Goal: Task Accomplishment & Management: Complete application form

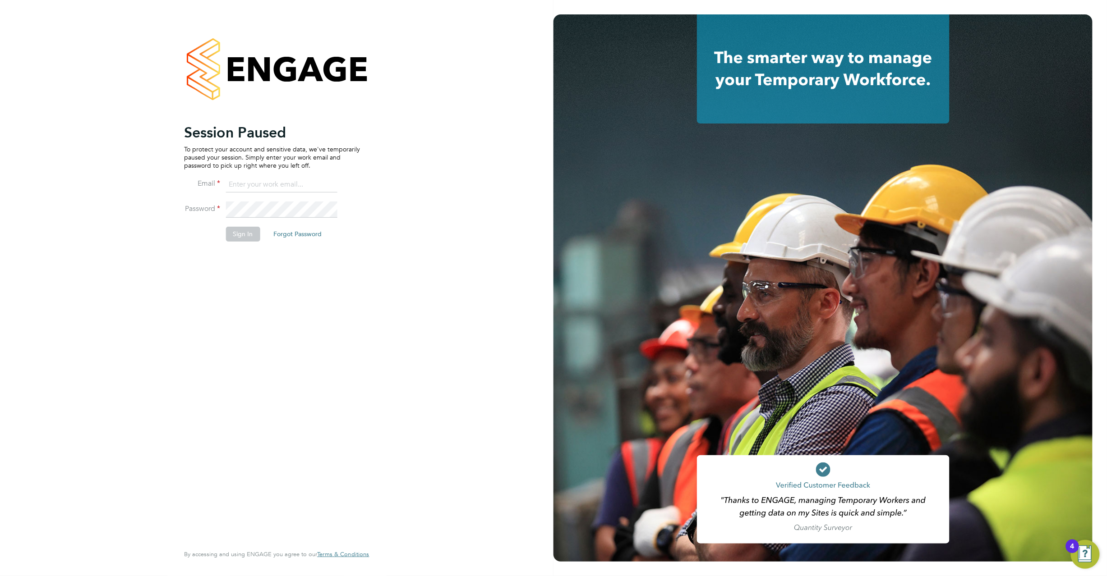
type input "[PERSON_NAME][EMAIL_ADDRESS][DOMAIN_NAME]"
click at [237, 232] on button "Sign In" at bounding box center [243, 234] width 34 height 14
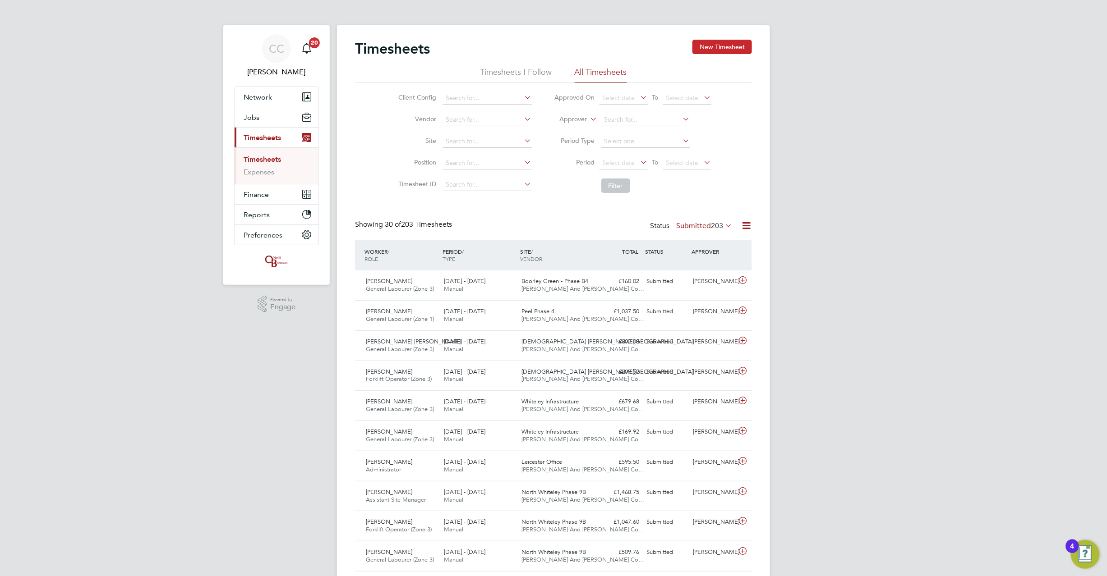
click at [722, 46] on button "New Timesheet" at bounding box center [722, 47] width 60 height 14
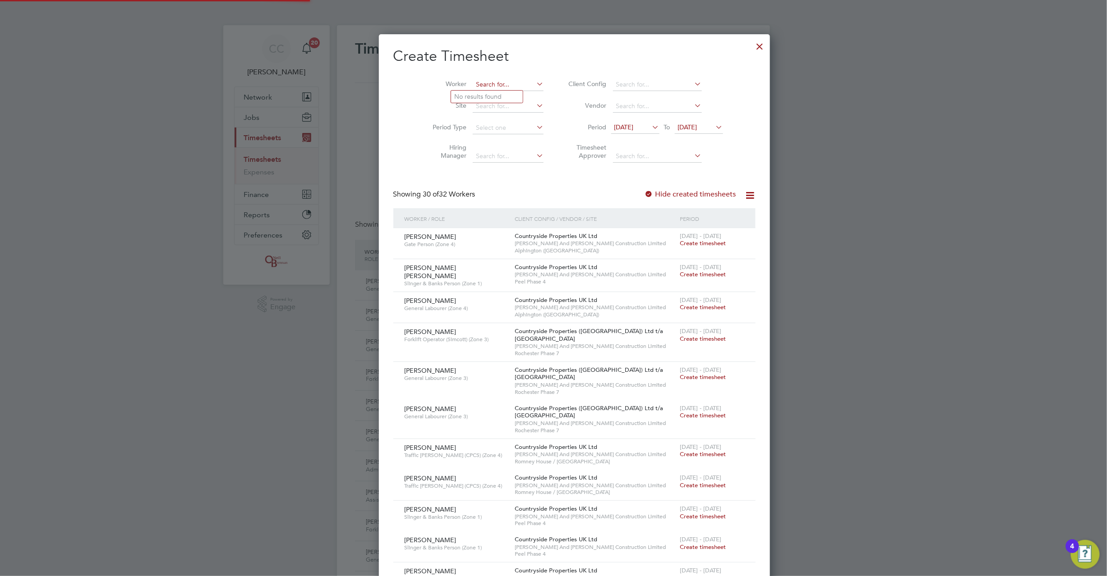
click at [473, 83] on input at bounding box center [508, 84] width 71 height 13
click at [488, 92] on li "Tyrel l Gibson-Barclay" at bounding box center [508, 97] width 115 height 12
type input "Tyrell Gibson-Barclay"
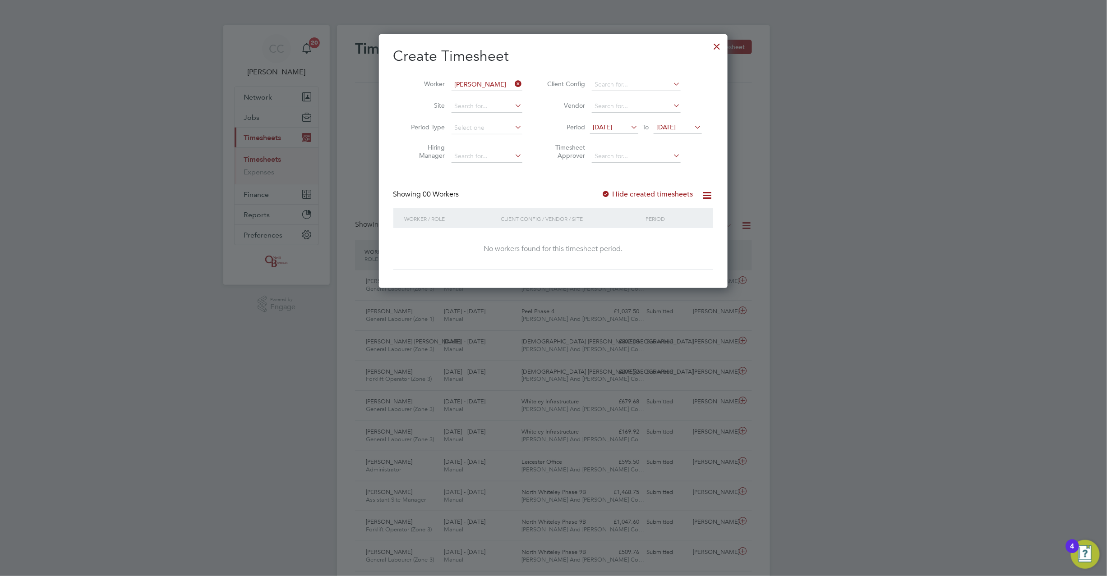
click at [610, 190] on div at bounding box center [606, 194] width 9 height 9
click at [610, 194] on div at bounding box center [606, 194] width 9 height 9
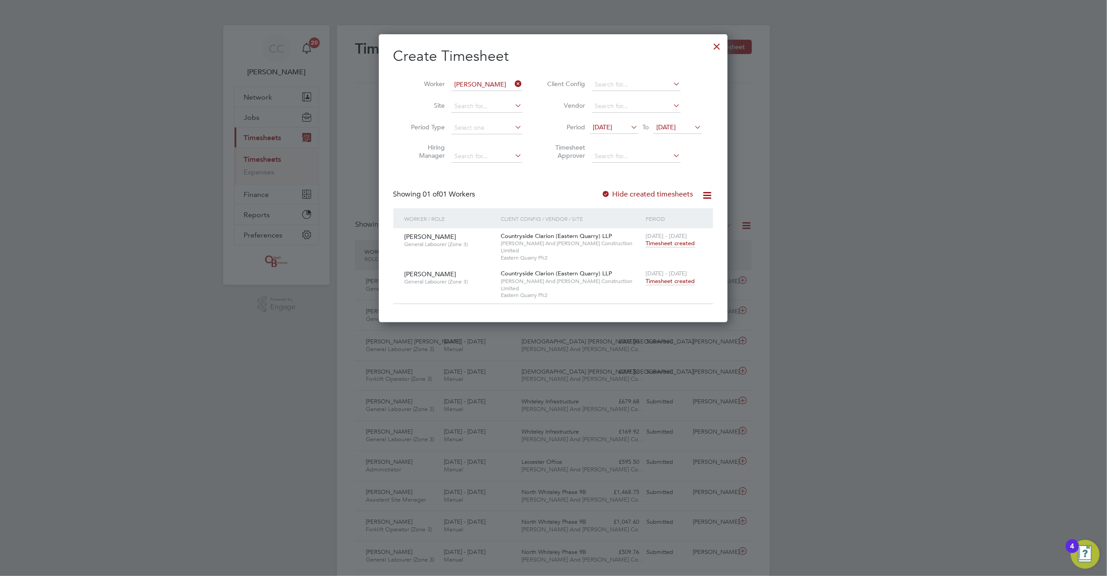
click at [664, 277] on span "Timesheet created" at bounding box center [670, 281] width 49 height 8
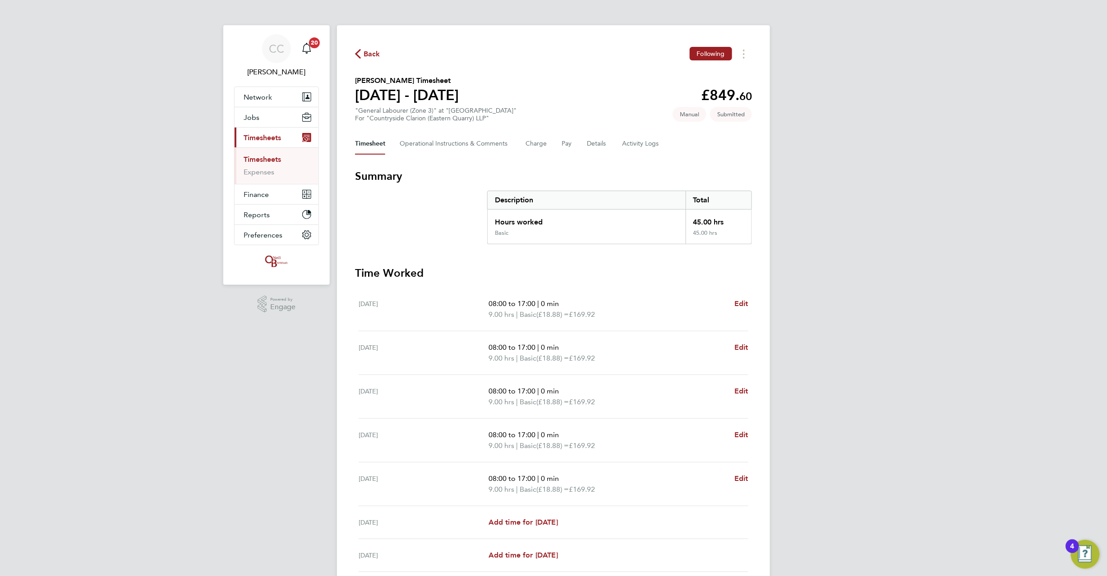
click at [362, 55] on span "Back" at bounding box center [367, 53] width 25 height 9
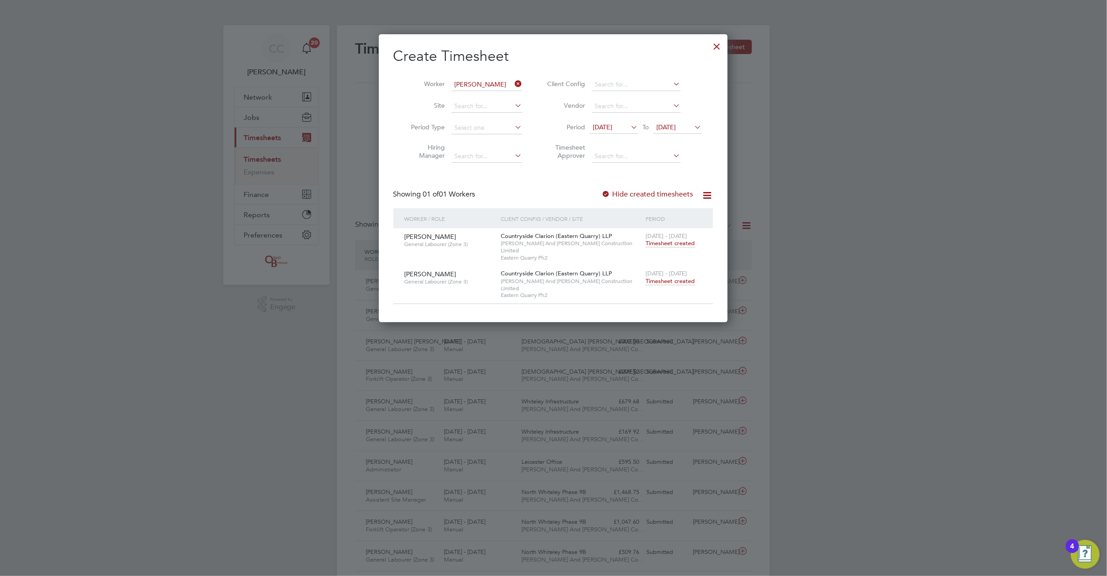
click at [518, 78] on li "Worker Tyrell Gibson-Barclay" at bounding box center [463, 85] width 140 height 22
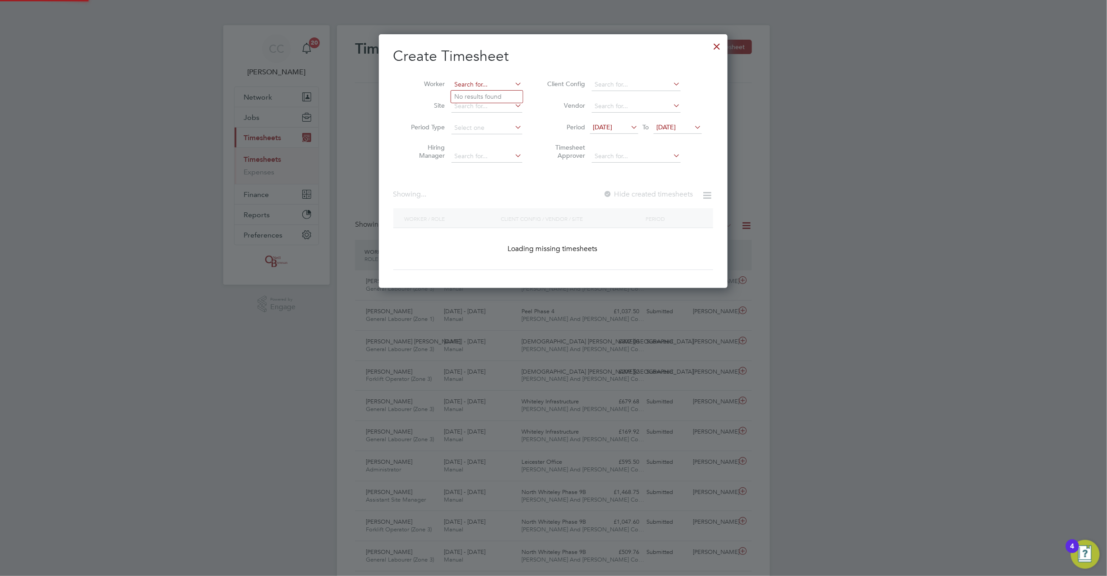
click at [512, 84] on input at bounding box center [487, 84] width 71 height 13
click at [504, 85] on input at bounding box center [487, 84] width 71 height 13
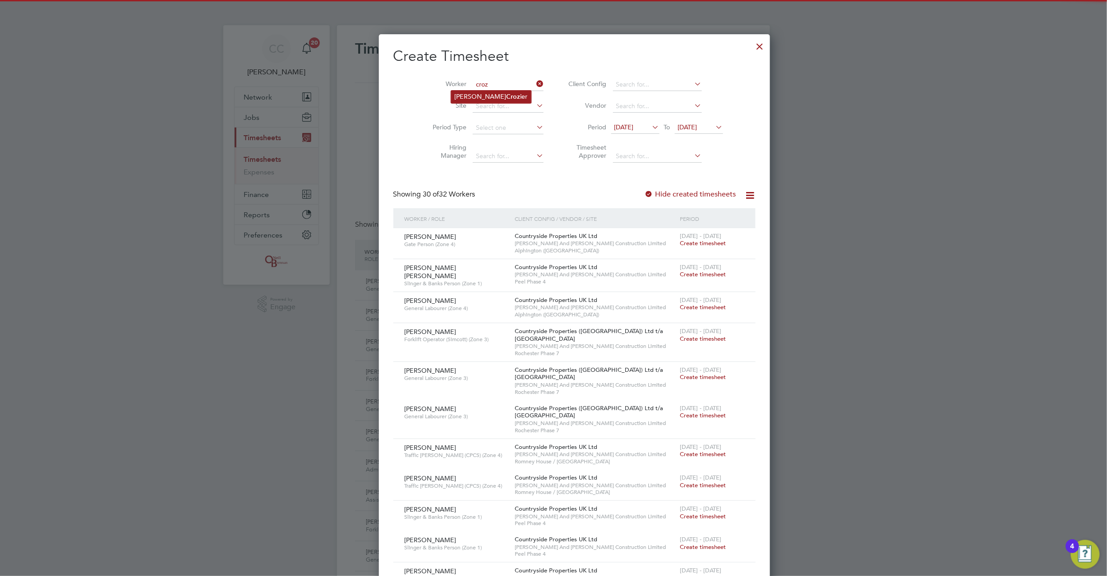
click at [507, 97] on b "Croz" at bounding box center [514, 97] width 14 height 8
type input "Anthony Crozier"
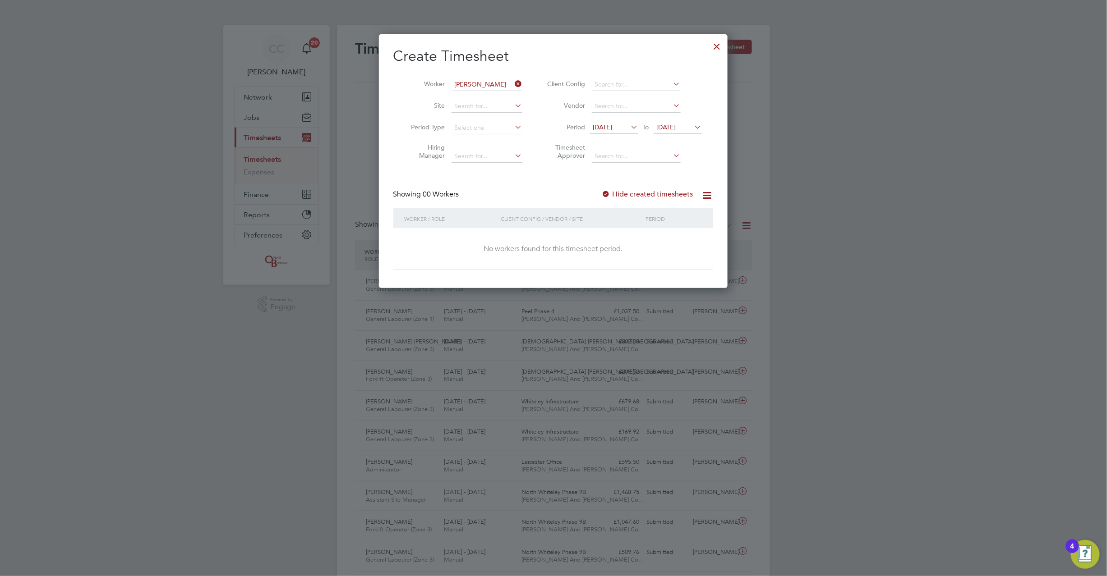
click at [676, 124] on span "21 Aug 2025" at bounding box center [666, 127] width 19 height 8
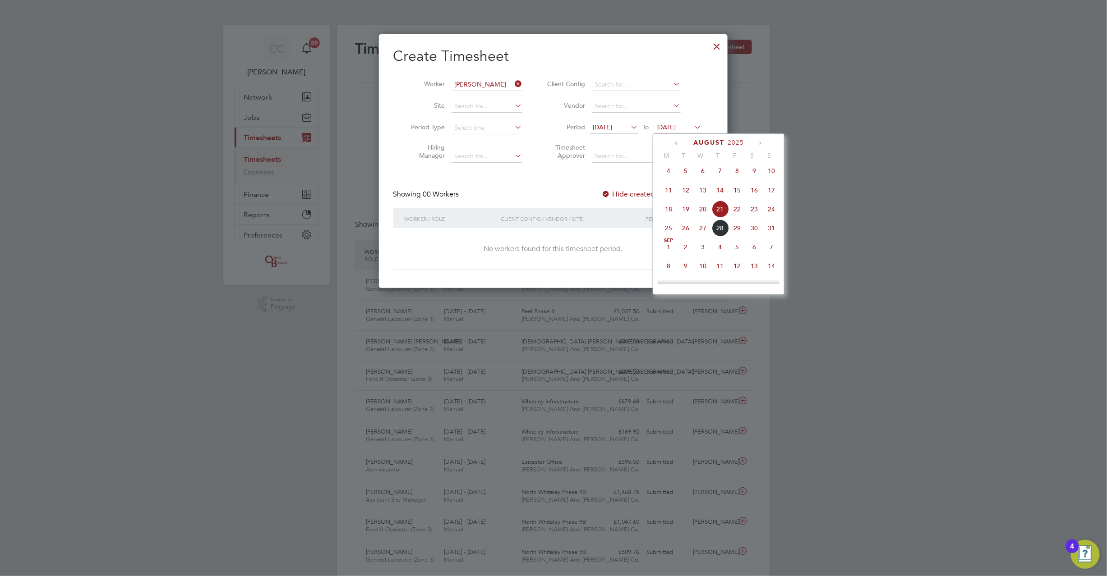
click at [770, 230] on span "31" at bounding box center [771, 228] width 17 height 17
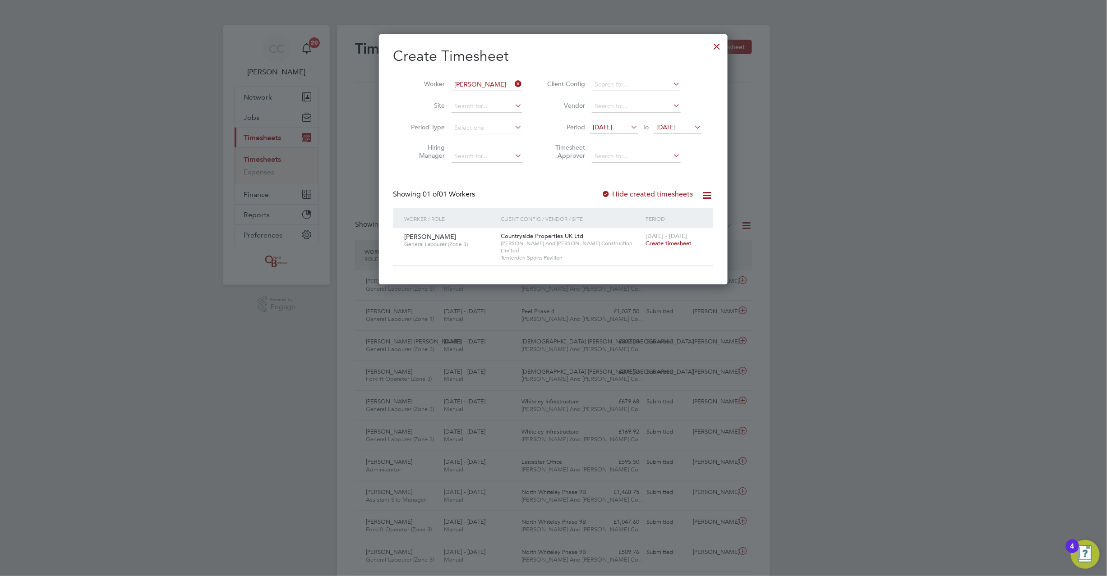
click at [682, 239] on div "25 - 31 Aug 2025 Create timesheet" at bounding box center [674, 240] width 60 height 24
click at [603, 190] on div at bounding box center [606, 194] width 9 height 9
click at [607, 194] on div at bounding box center [606, 194] width 9 height 9
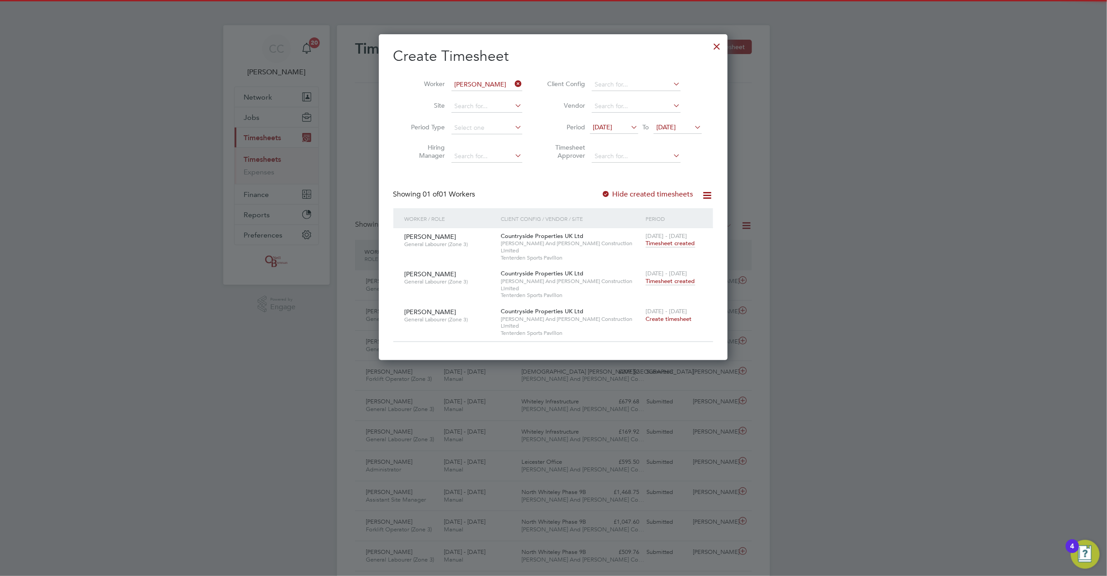
click at [676, 277] on span "Timesheet created" at bounding box center [670, 281] width 49 height 8
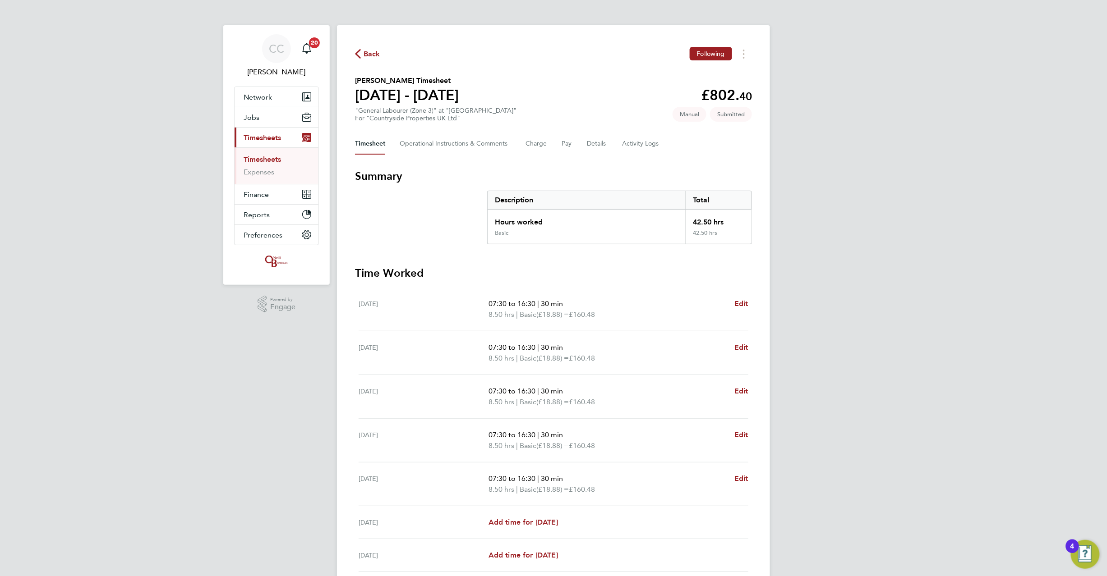
click at [371, 50] on span "Back" at bounding box center [372, 54] width 17 height 11
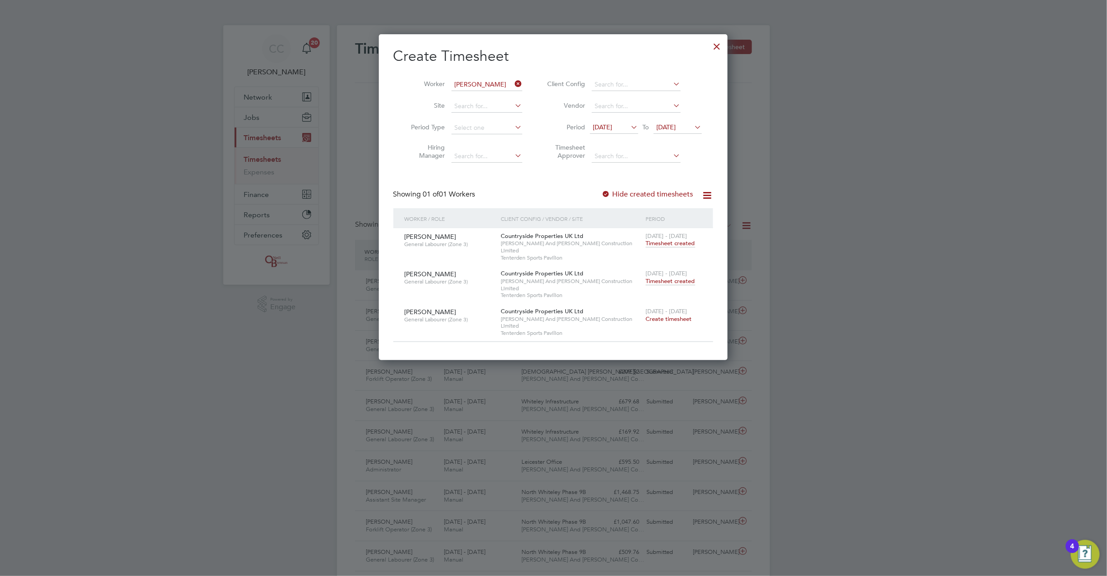
click at [513, 83] on icon at bounding box center [513, 84] width 0 height 13
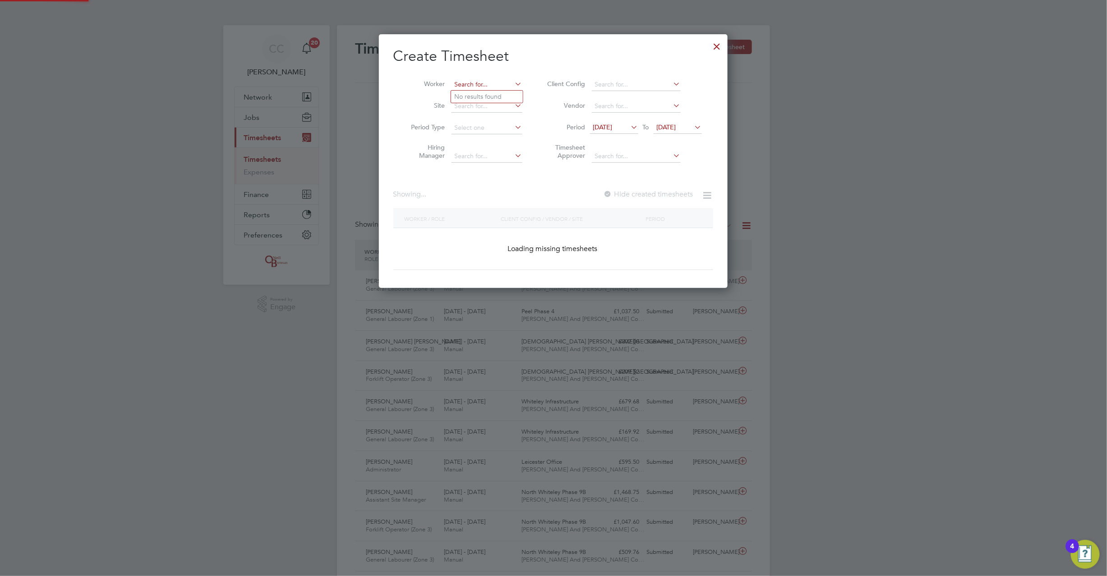
click at [496, 86] on input at bounding box center [487, 84] width 71 height 13
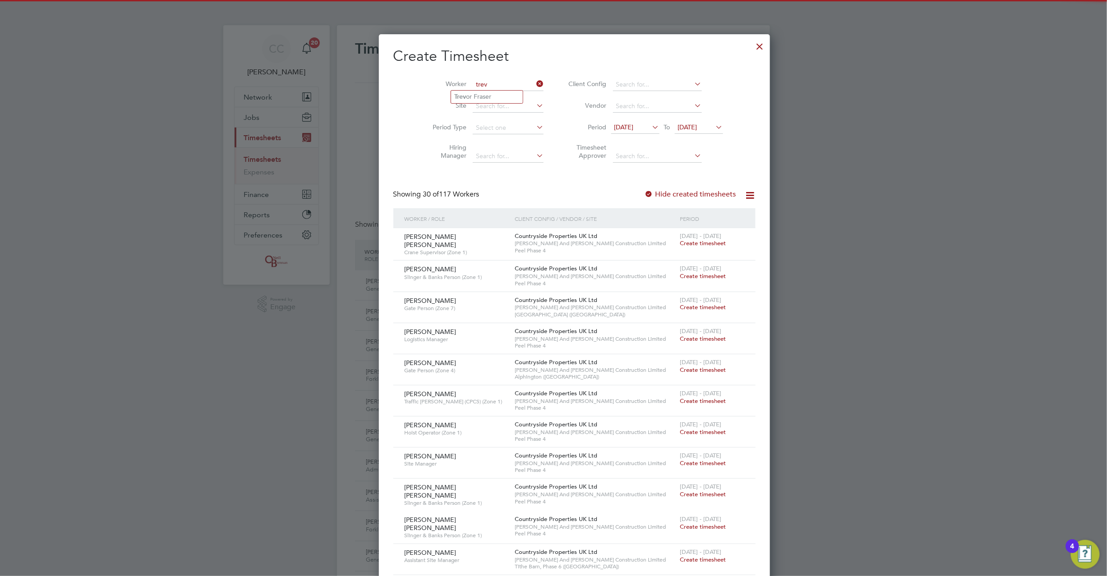
type input "trev"
click at [476, 103] on ul "Trev or Fraser" at bounding box center [487, 96] width 73 height 13
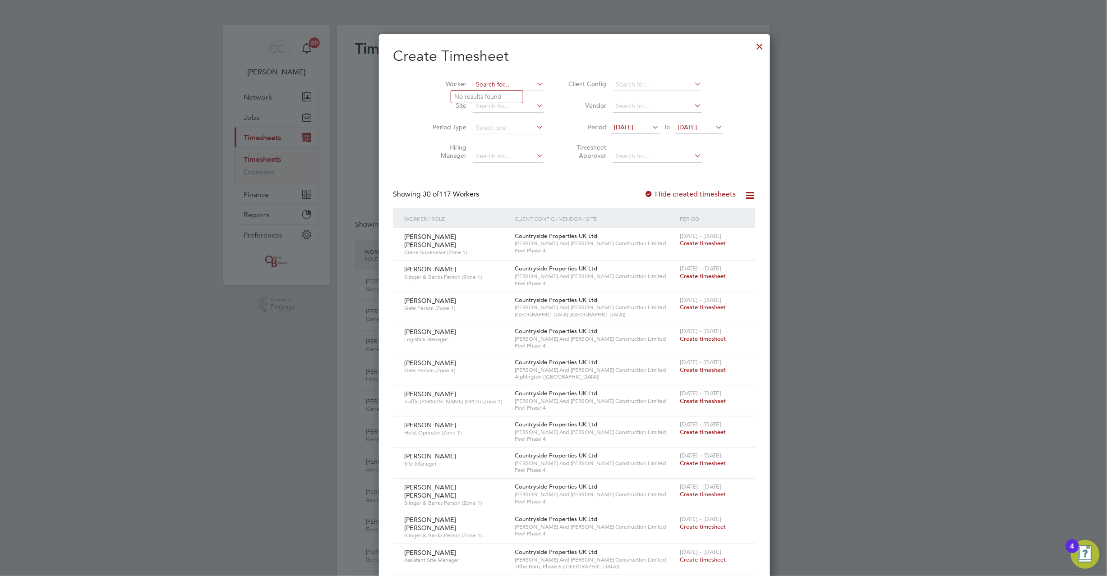
click at [475, 83] on input at bounding box center [508, 84] width 71 height 13
click at [475, 98] on li "Trev or Fraser" at bounding box center [487, 97] width 72 height 12
type input "Trevor Fraser"
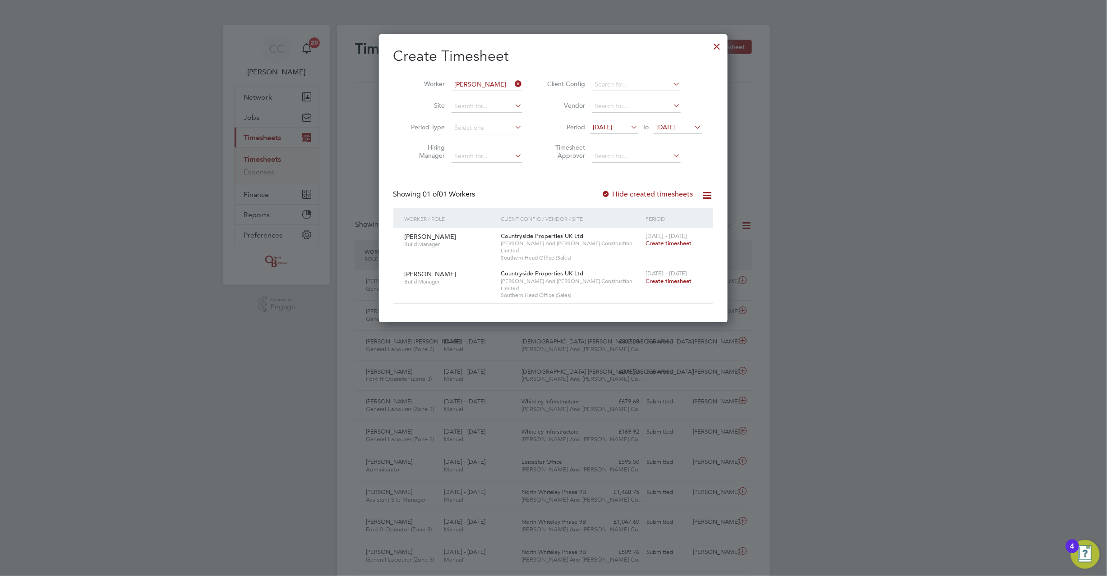
click at [513, 86] on icon at bounding box center [513, 84] width 0 height 13
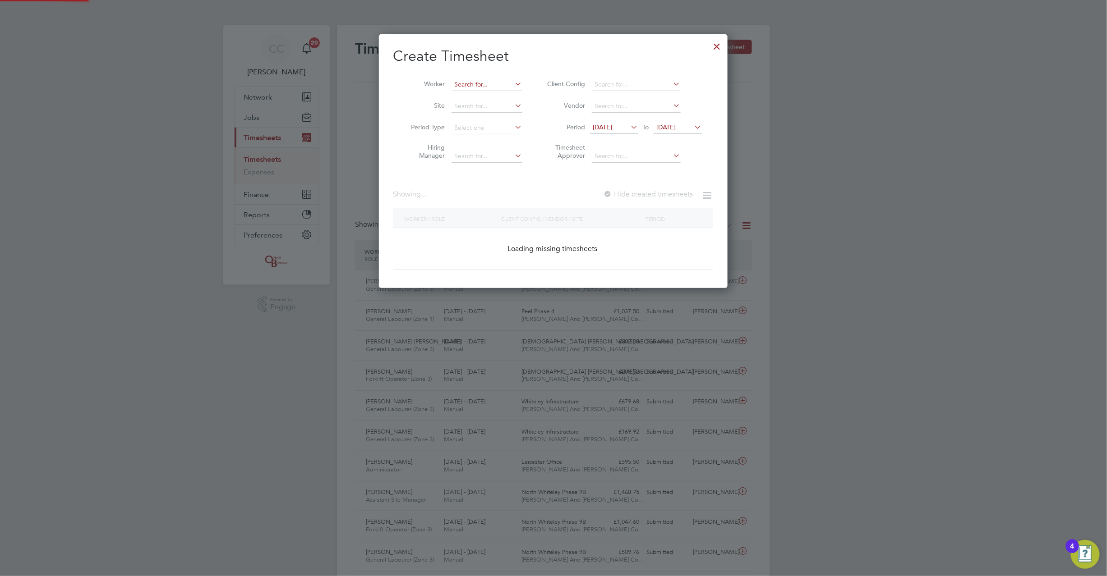
scroll to position [254, 349]
click at [496, 84] on input at bounding box center [487, 84] width 71 height 13
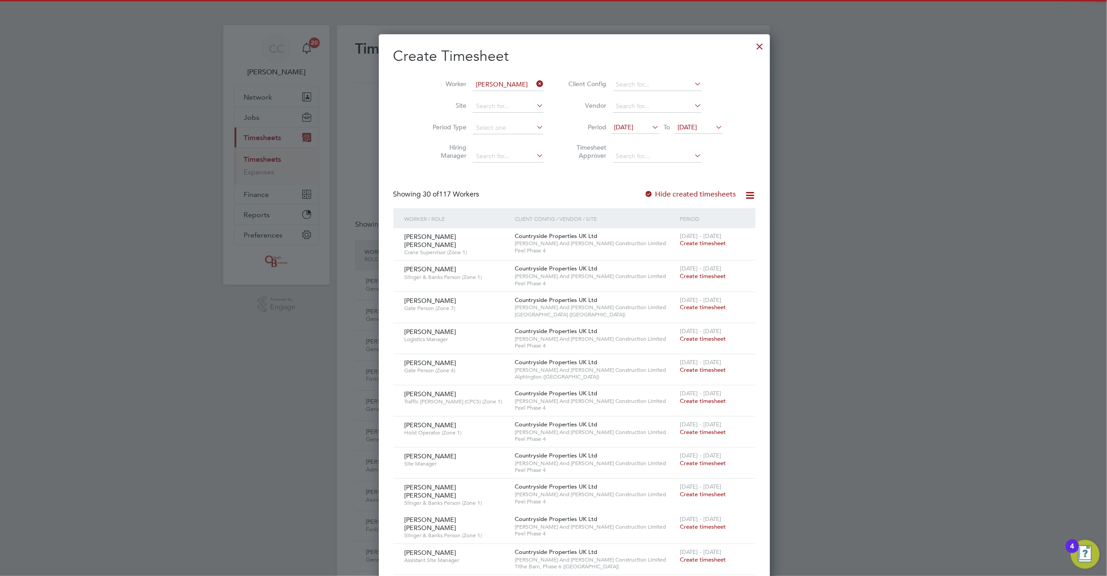
click at [507, 94] on b "Crozier" at bounding box center [533, 97] width 52 height 8
type input "Anthony Crozier"
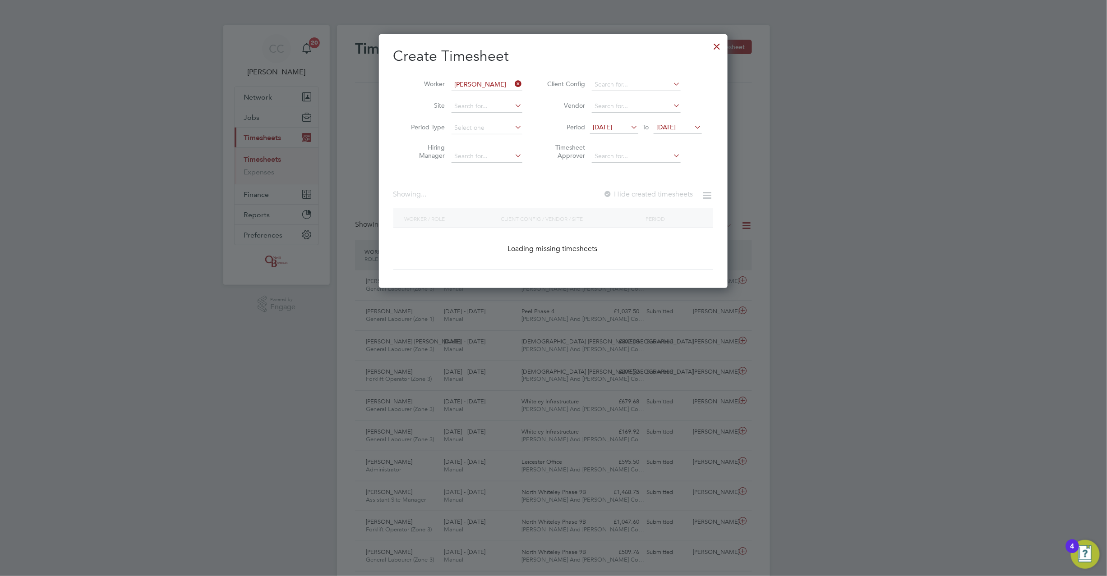
scroll to position [244, 349]
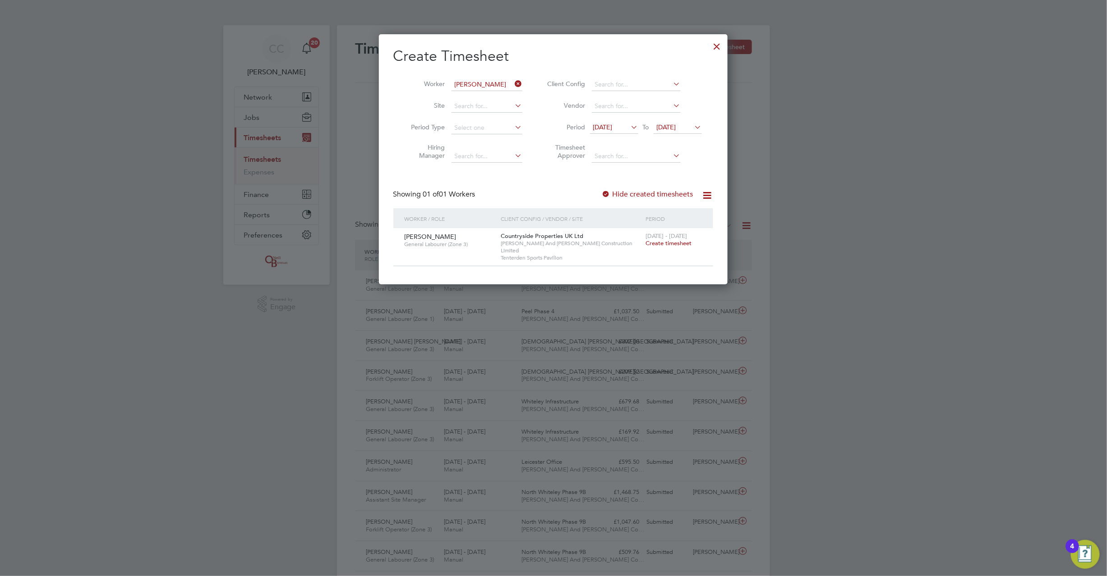
click at [605, 193] on div at bounding box center [606, 194] width 9 height 9
click at [605, 195] on div at bounding box center [606, 194] width 9 height 9
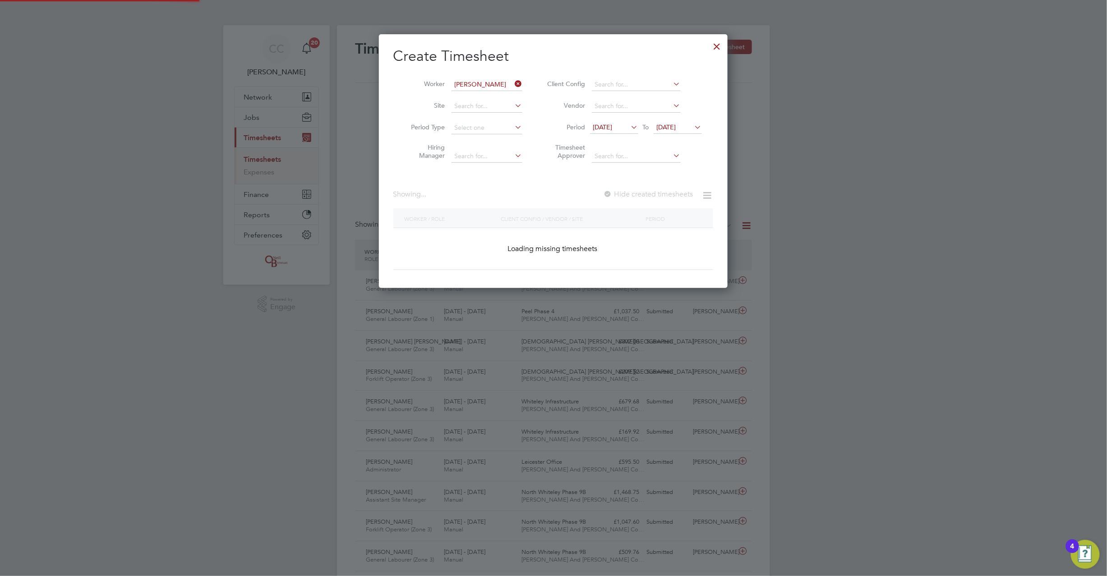
scroll to position [305, 349]
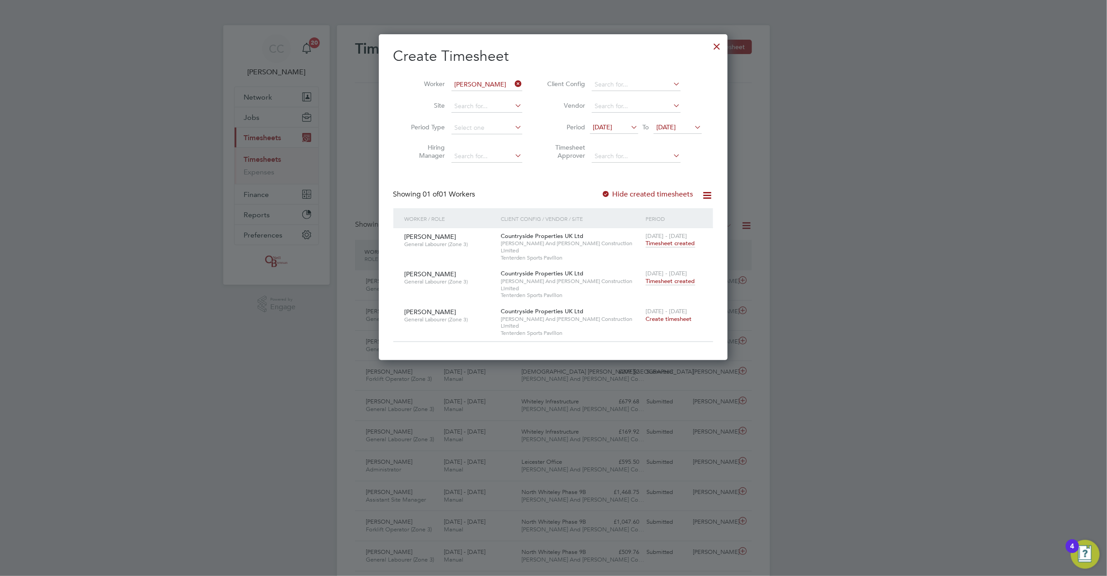
click at [664, 277] on span "Timesheet created" at bounding box center [670, 281] width 49 height 8
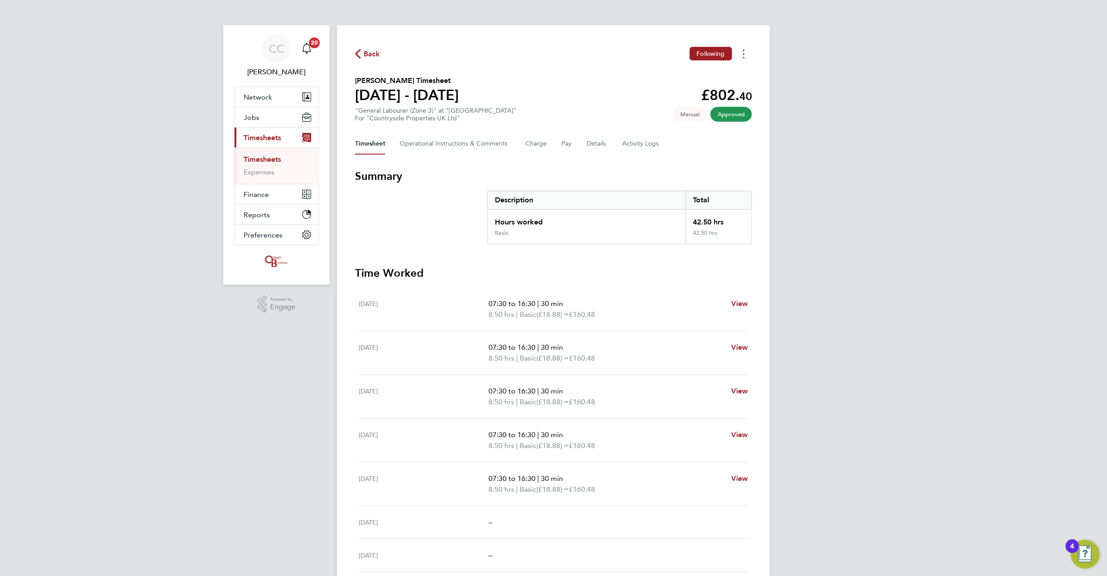
click at [748, 56] on button "Timesheets Menu" at bounding box center [744, 54] width 16 height 14
click at [703, 74] on link "Download timesheet" at bounding box center [698, 74] width 108 height 18
click at [366, 55] on span "Back" at bounding box center [372, 54] width 17 height 11
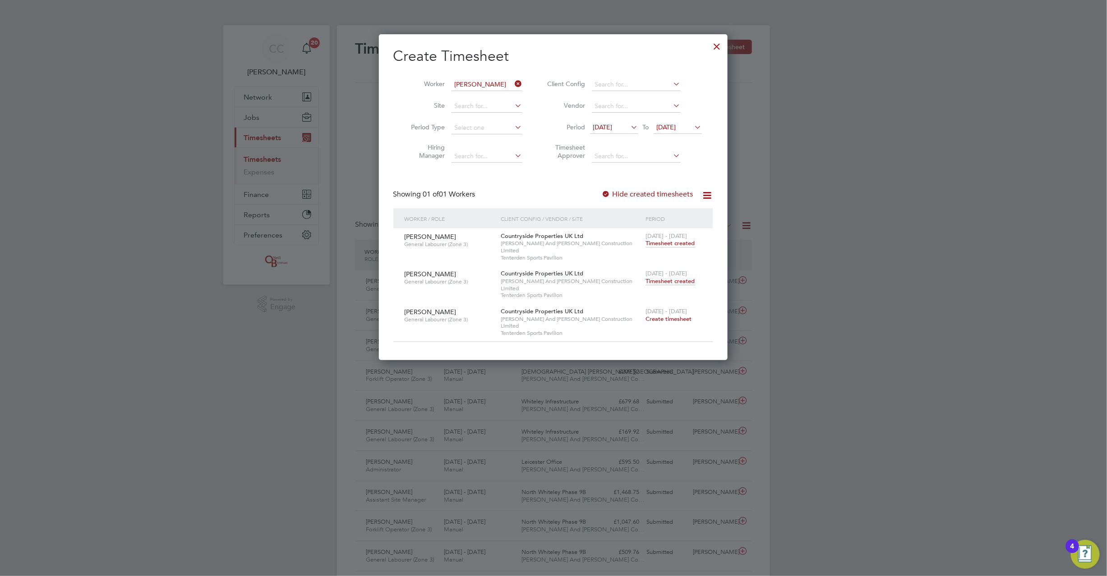
scroll to position [23, 78]
click at [513, 81] on icon at bounding box center [513, 84] width 0 height 13
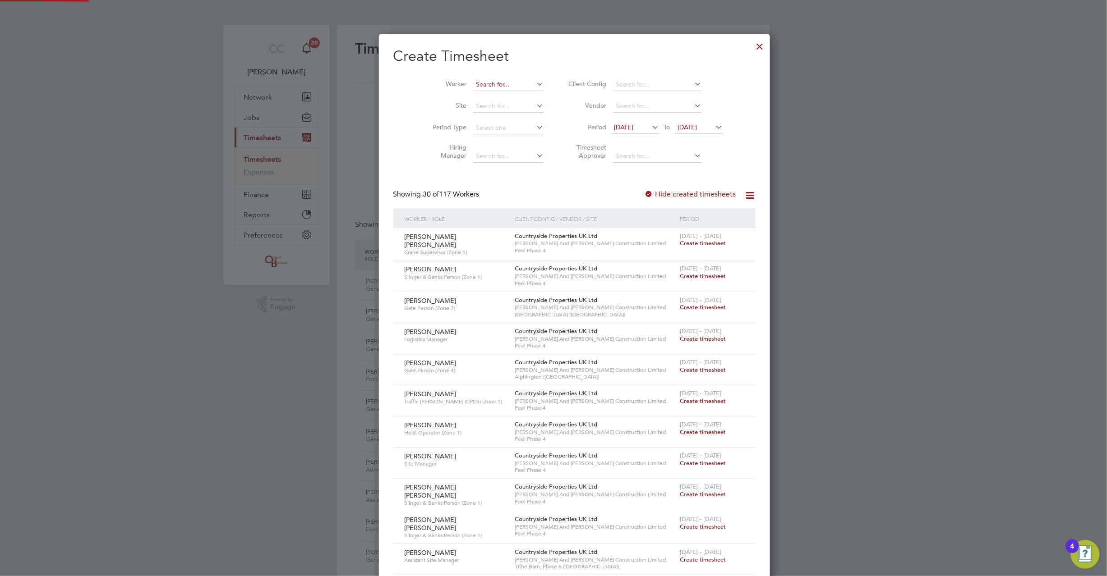
scroll to position [1588, 349]
click at [473, 86] on input at bounding box center [508, 84] width 71 height 13
click at [473, 97] on li "Trev or Fraser" at bounding box center [487, 97] width 72 height 12
type input "Trevor Fraser"
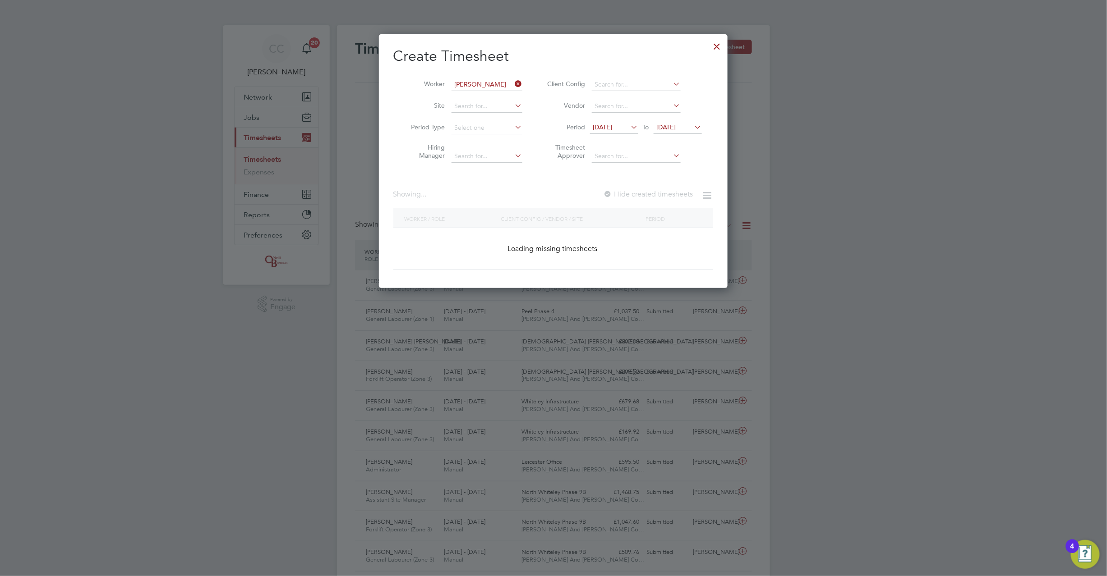
scroll to position [274, 349]
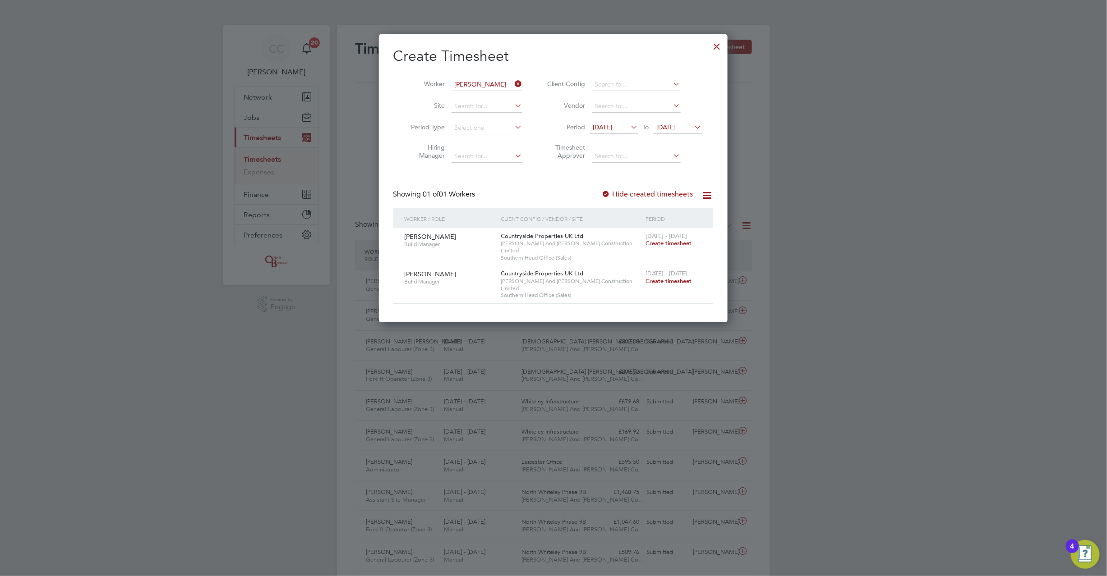
click at [513, 81] on icon at bounding box center [513, 84] width 0 height 13
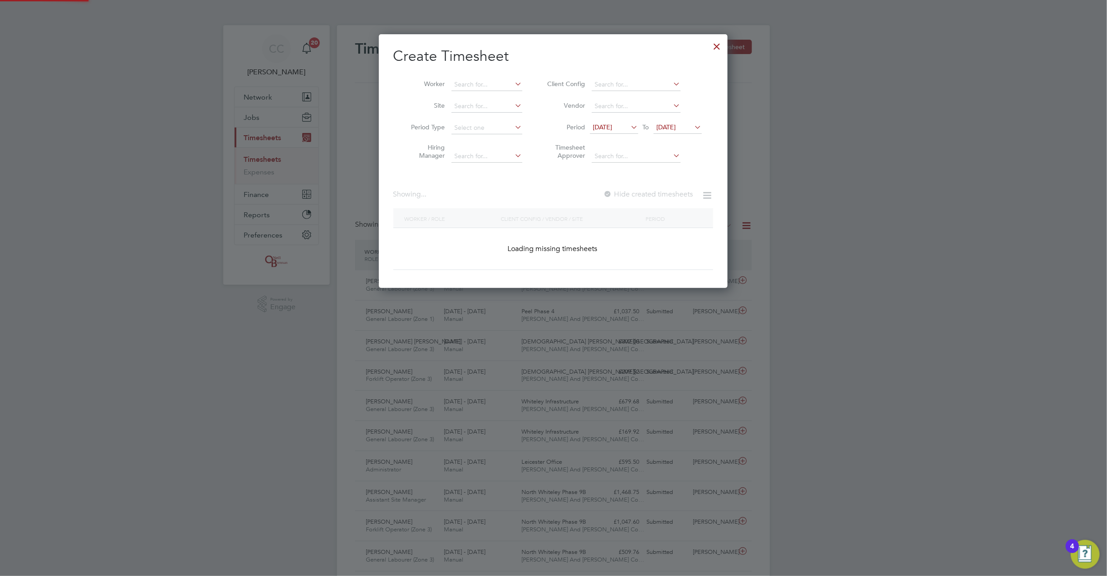
scroll to position [1588, 349]
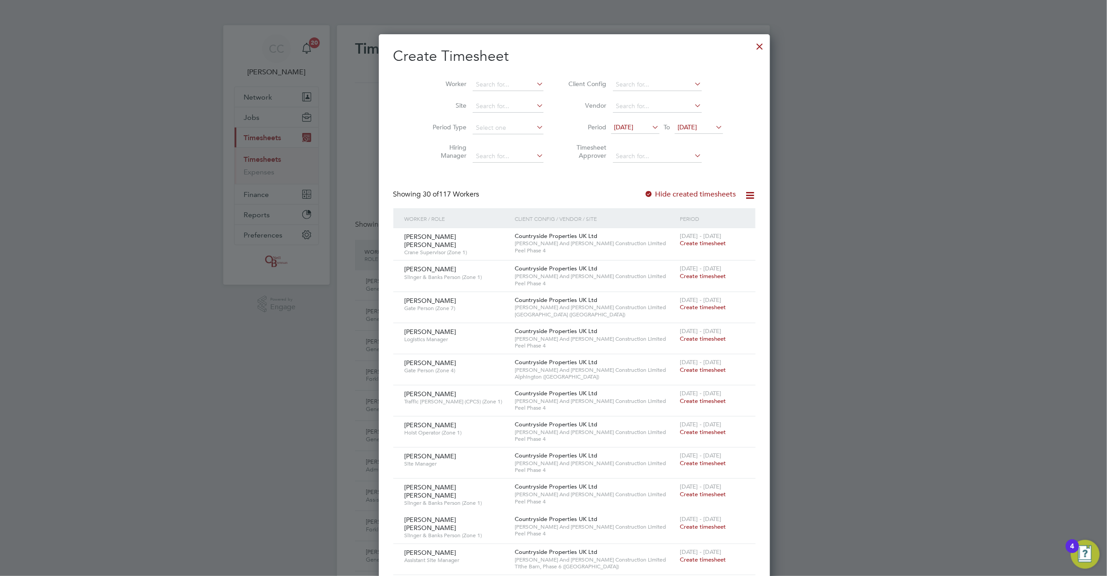
click at [751, 40] on div at bounding box center [759, 44] width 16 height 16
